Goal: Information Seeking & Learning: Check status

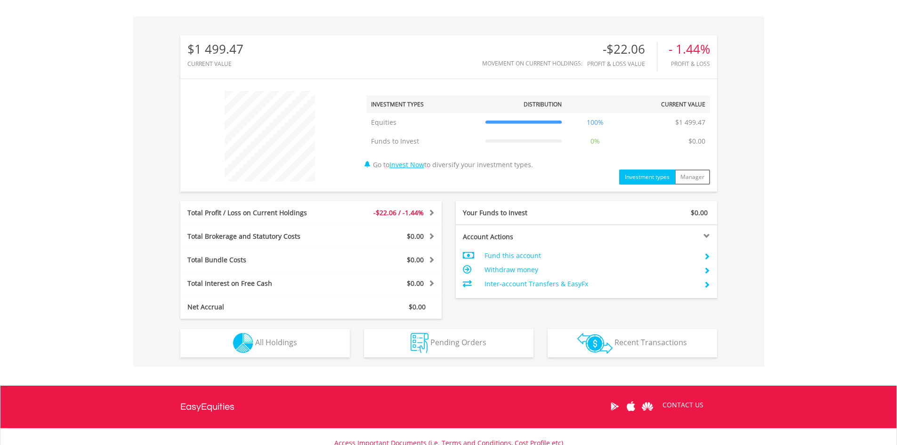
scroll to position [352, 0]
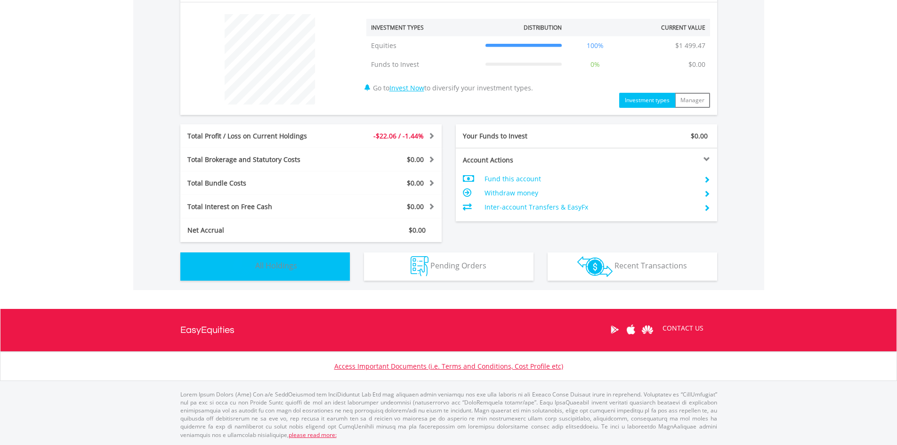
click at [272, 266] on span "All Holdings" at bounding box center [276, 265] width 42 height 10
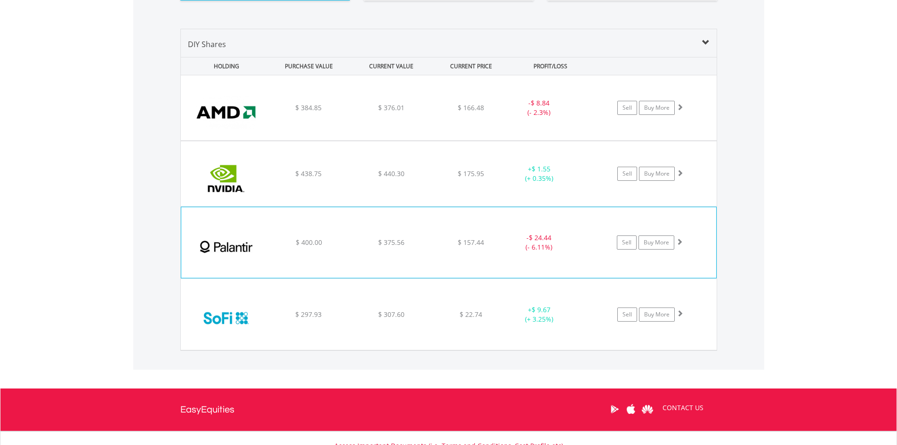
scroll to position [585, 0]
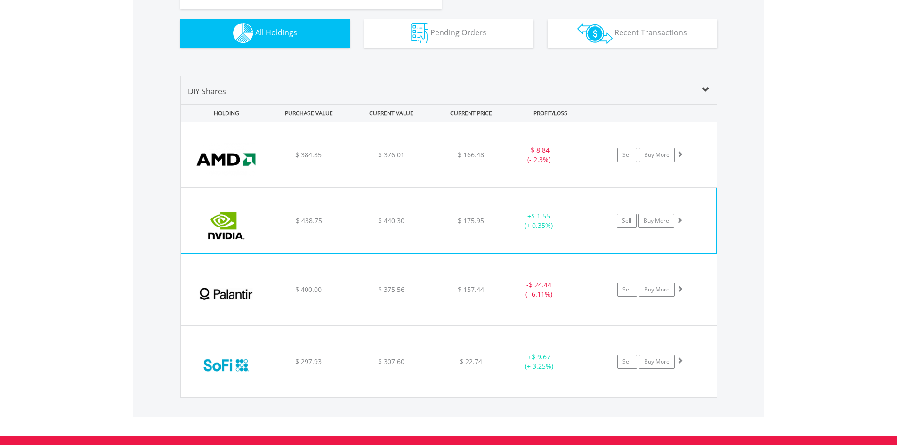
click at [275, 160] on div "$ 438.75" at bounding box center [308, 154] width 81 height 9
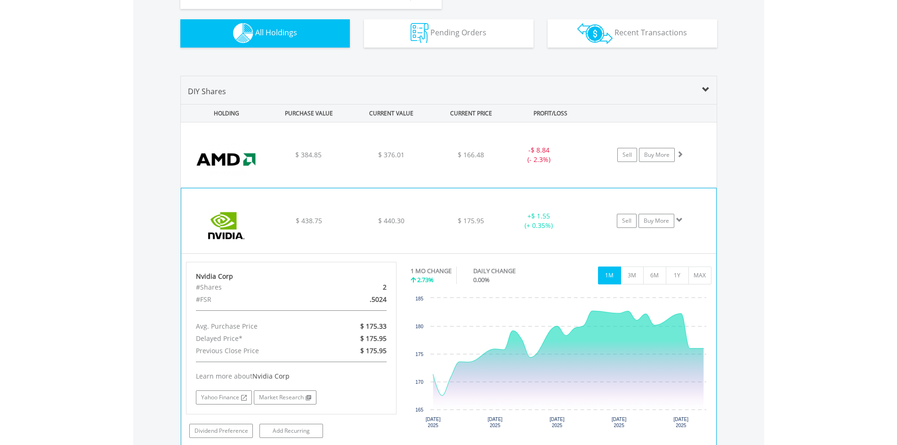
click at [275, 160] on div "$ 438.75" at bounding box center [308, 154] width 81 height 9
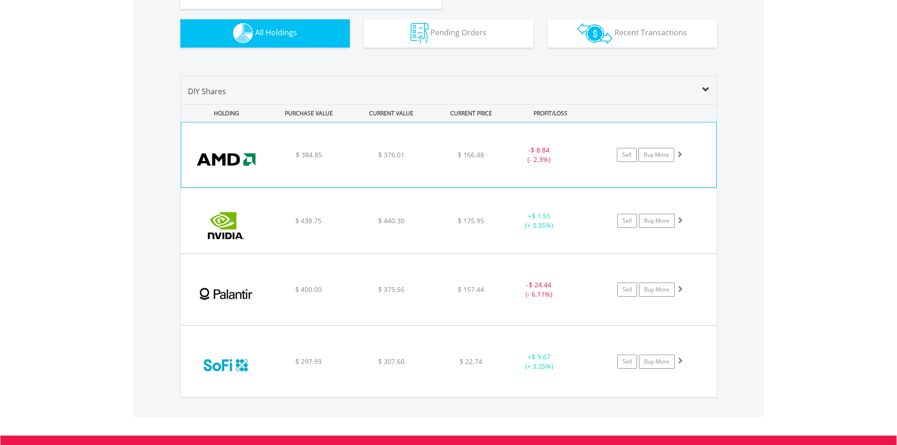
click at [279, 160] on div "﻿ Advanced Micro Devices Inc $ 384.85 $ 376.01 $ 166.48 - $ 8.84 (- 2.3%) Sell …" at bounding box center [448, 154] width 535 height 65
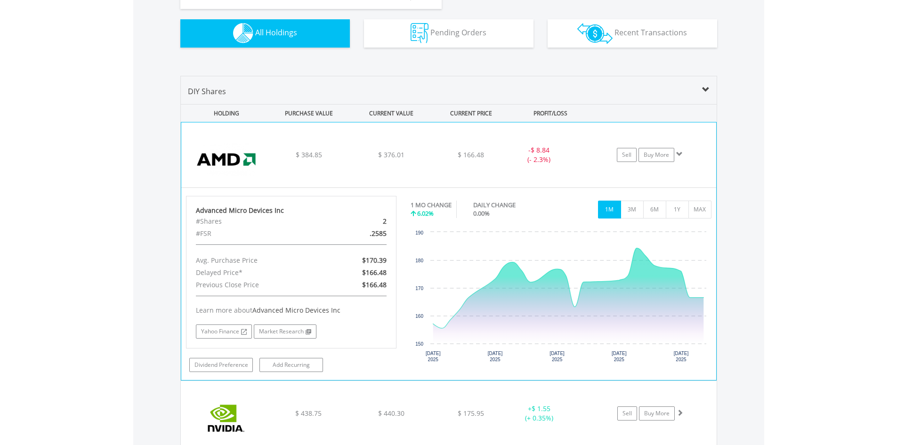
click at [279, 160] on div "﻿ Advanced Micro Devices Inc $ 384.85 $ 376.01 $ 166.48 - $ 8.84 (- 2.3%) Sell …" at bounding box center [448, 154] width 535 height 65
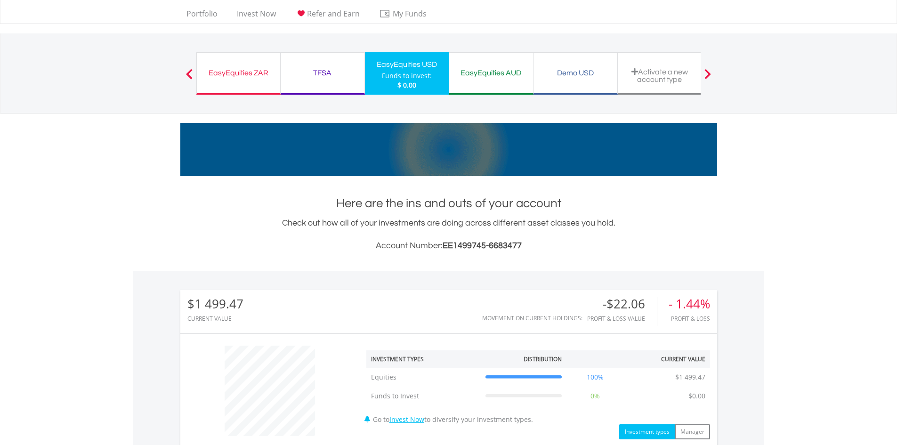
scroll to position [0, 0]
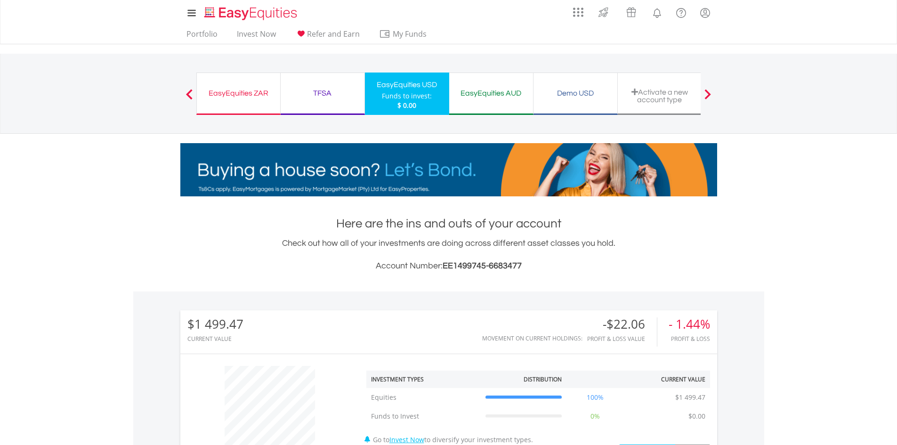
click at [228, 91] on div "EasyEquities ZAR" at bounding box center [238, 93] width 72 height 13
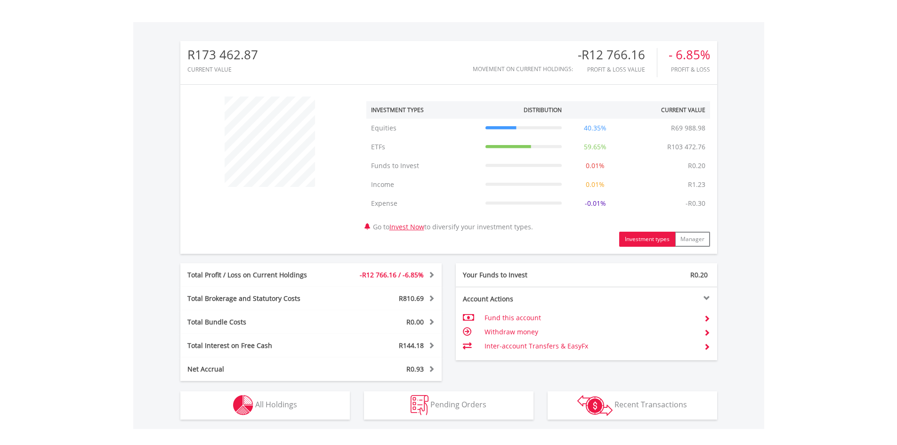
scroll to position [408, 0]
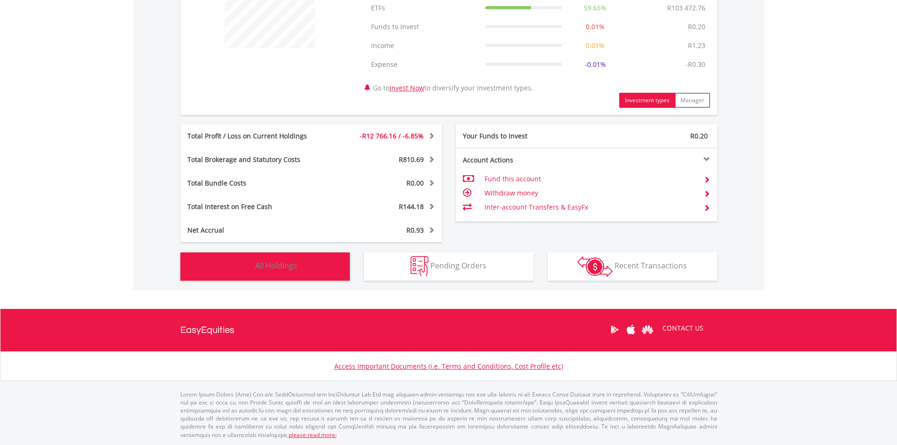
click at [266, 265] on span "All Holdings" at bounding box center [276, 265] width 42 height 10
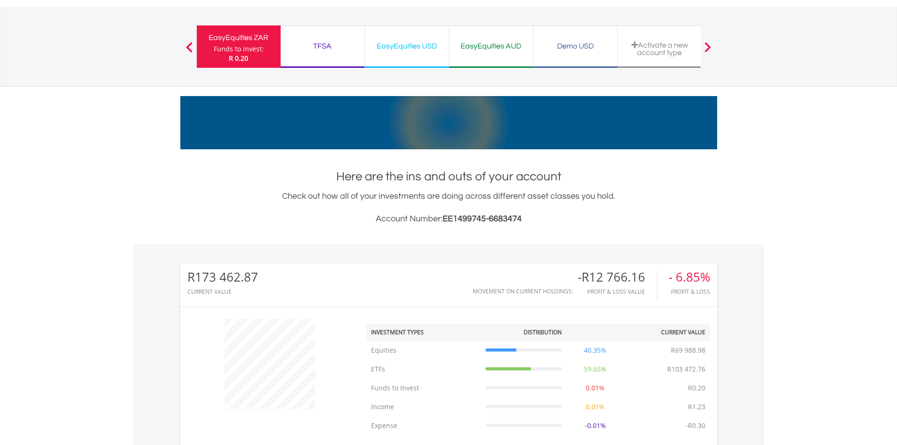
scroll to position [0, 0]
